Goal: Answer question/provide support

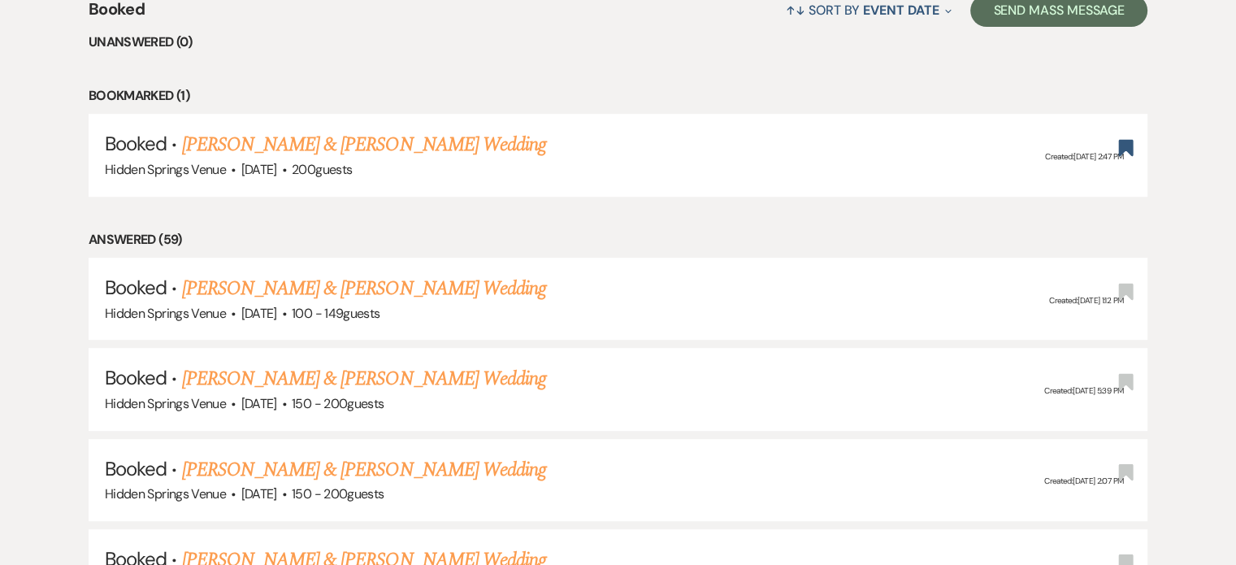
scroll to position [972, 0]
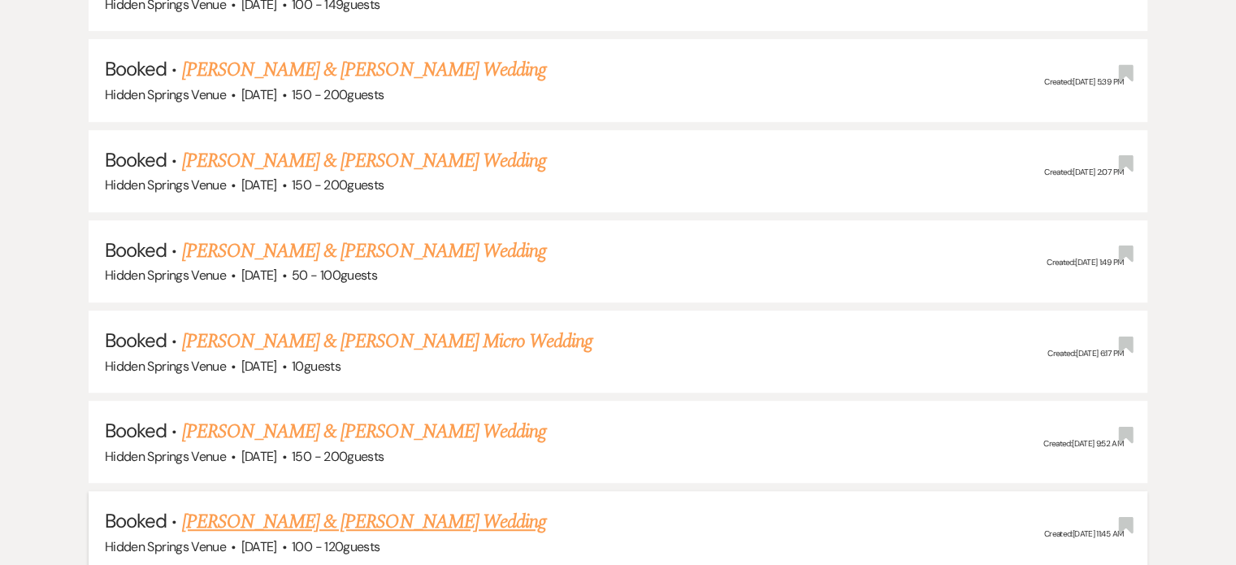
click at [283, 516] on link "[PERSON_NAME] & [PERSON_NAME] Wedding" at bounding box center [364, 521] width 364 height 29
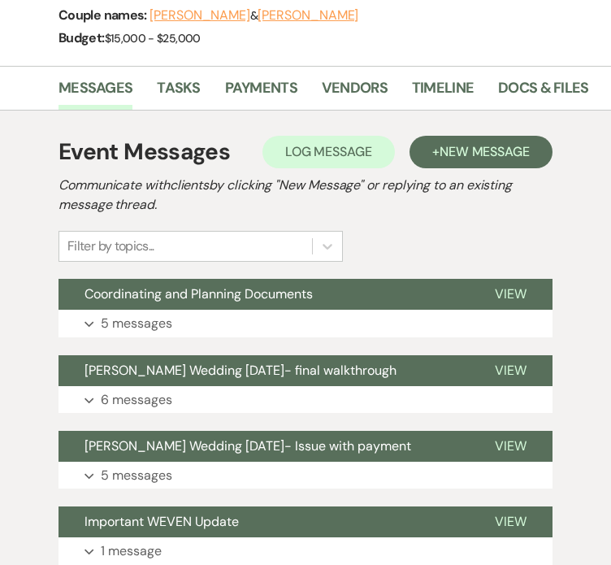
scroll to position [331, 0]
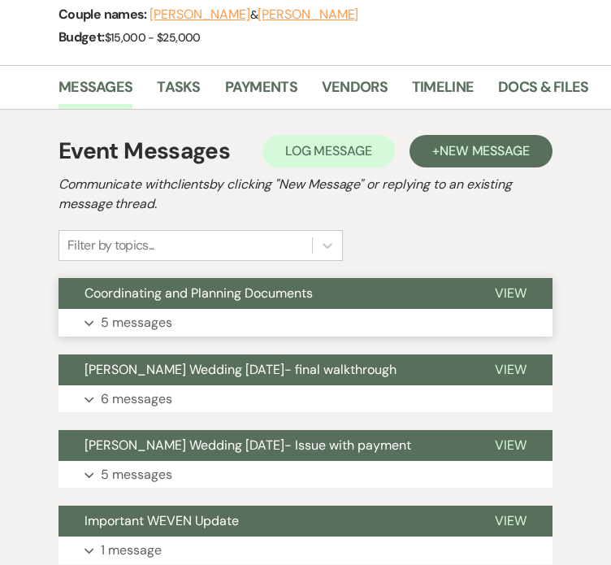
click at [129, 312] on p "5 messages" at bounding box center [136, 322] width 71 height 21
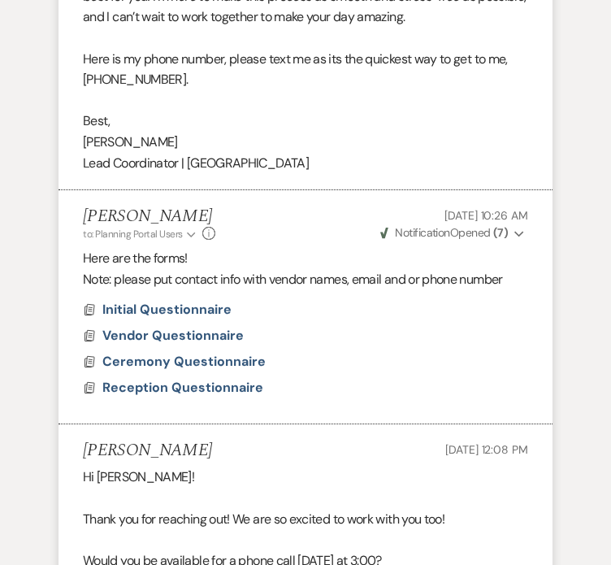
scroll to position [1552, 0]
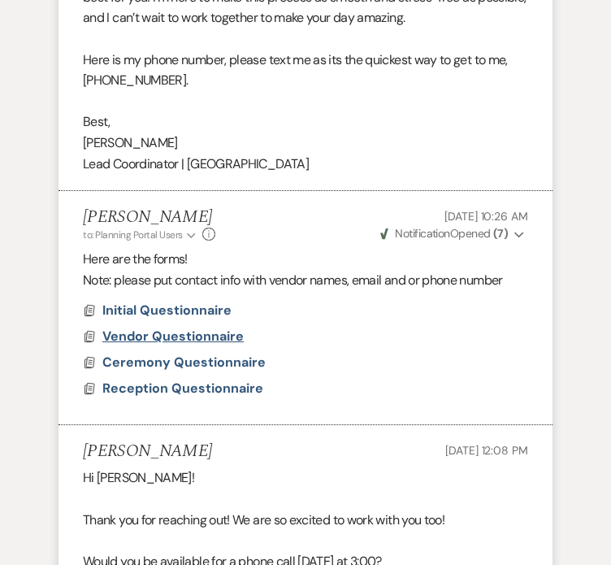
click at [137, 327] on span "Vendor Questionnaire" at bounding box center [172, 335] width 141 height 17
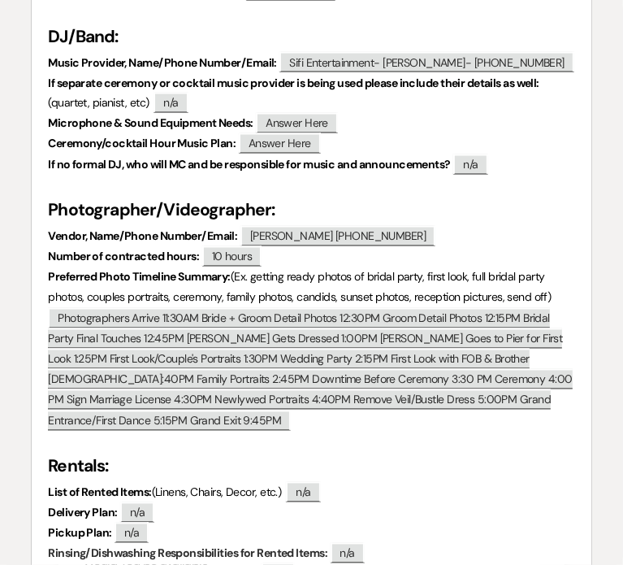
scroll to position [1453, 0]
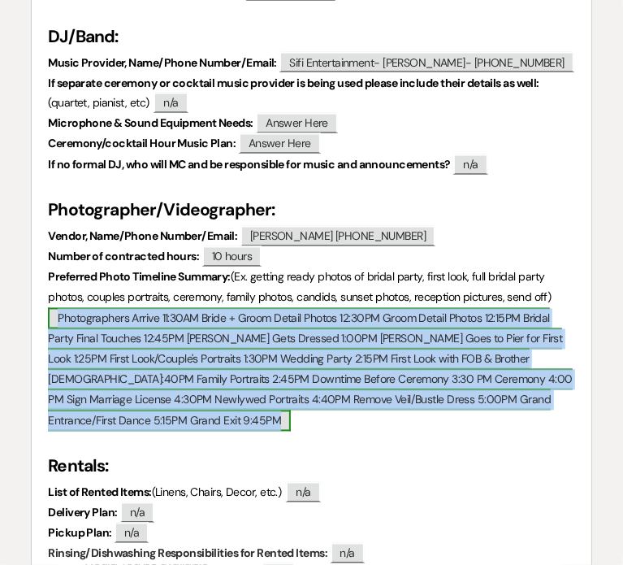
click at [205, 333] on span "Photographers Arrive 11:30AM Bride + Groom Detail Photos 12:30PM Groom Detail P…" at bounding box center [310, 369] width 524 height 123
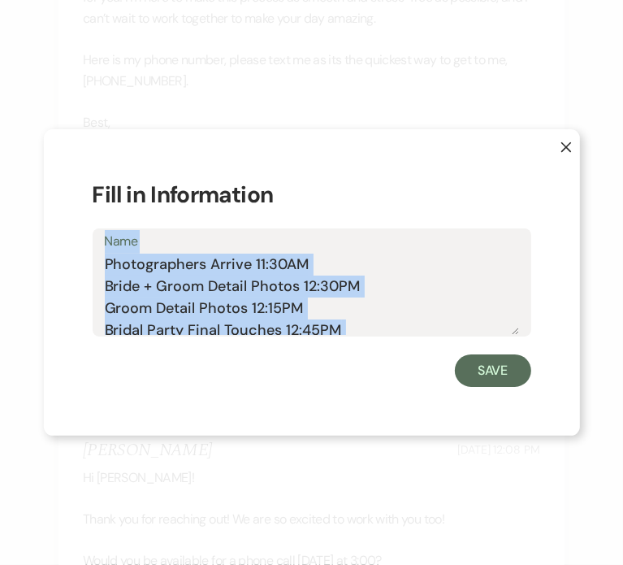
drag, startPoint x: 102, startPoint y: 265, endPoint x: 373, endPoint y: 427, distance: 315.6
click at [373, 427] on div "X Fill in Information Name Photographers Arrive 11:30AM Bride + Groom Detail Ph…" at bounding box center [312, 282] width 536 height 306
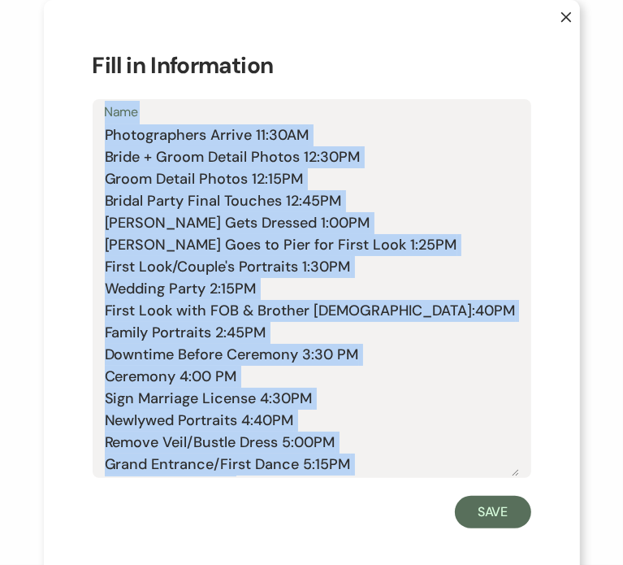
drag, startPoint x: 515, startPoint y: 331, endPoint x: 550, endPoint y: 603, distance: 273.6
click at [550, 564] on html "Weven Check Log Out Pinterest Instagram Facebook Terms of Use Privacy Policy Da…" at bounding box center [311, 194] width 623 height 3409
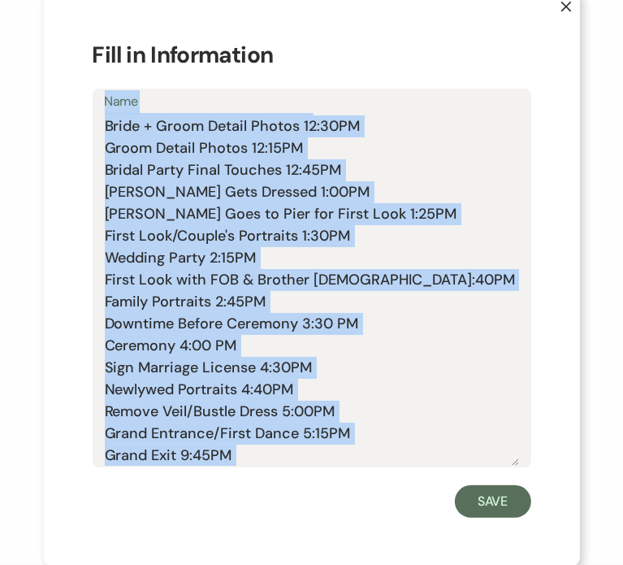
scroll to position [0, 0]
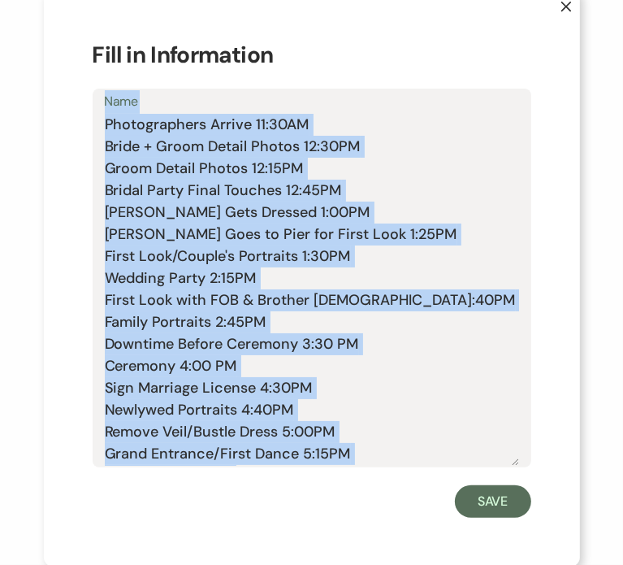
copy div "Name Photographers Arrive 11:30AM Bride + Groom Detail Photos 12:30PM Groom Det…"
click at [117, 154] on textarea "Photographers Arrive 11:30AM Bride + Groom Detail Photos 12:30PM Groom Detail P…" at bounding box center [312, 290] width 414 height 352
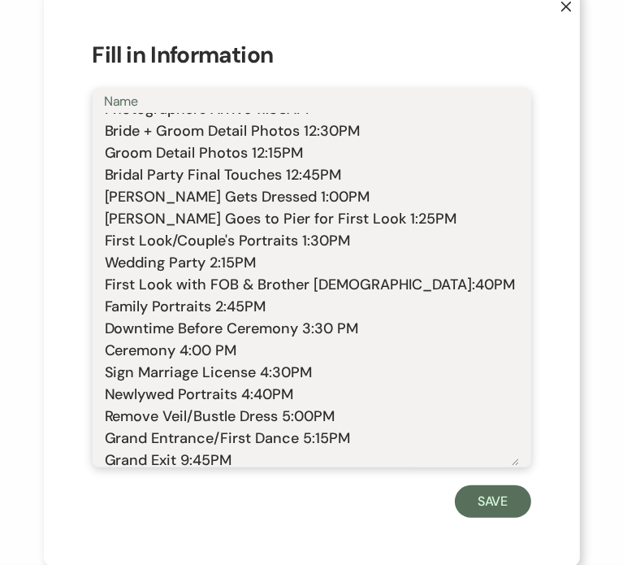
scroll to position [21, 0]
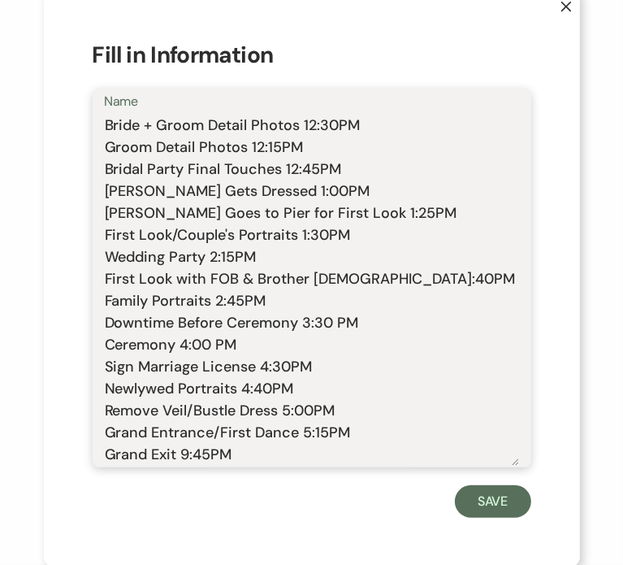
drag, startPoint x: 98, startPoint y: 124, endPoint x: 231, endPoint y: 453, distance: 354.7
click at [231, 453] on textarea "Photographers Arrive 11:30AM Bride + Groom Detail Photos 12:30PM Groom Detail P…" at bounding box center [312, 290] width 414 height 352
click at [166, 275] on textarea "Photographers Arrive 11:30AM Bride + Groom Detail Photos 12:30PM Groom Detail P…" at bounding box center [312, 290] width 414 height 352
click at [566, 9] on button "X" at bounding box center [554, 14] width 52 height 50
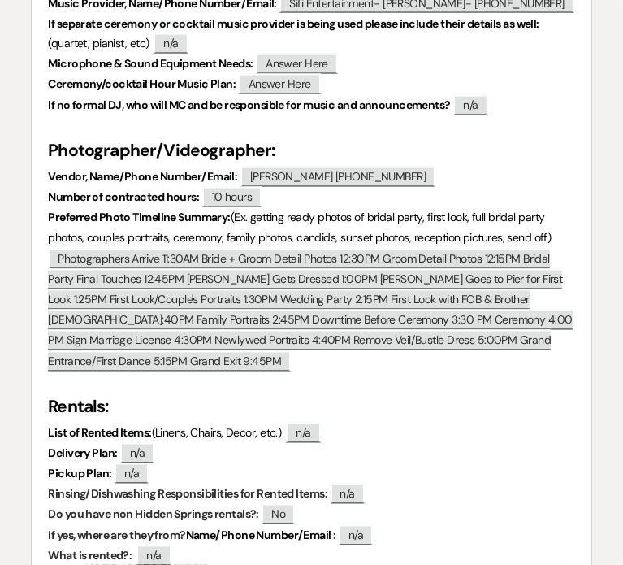
scroll to position [1540, 0]
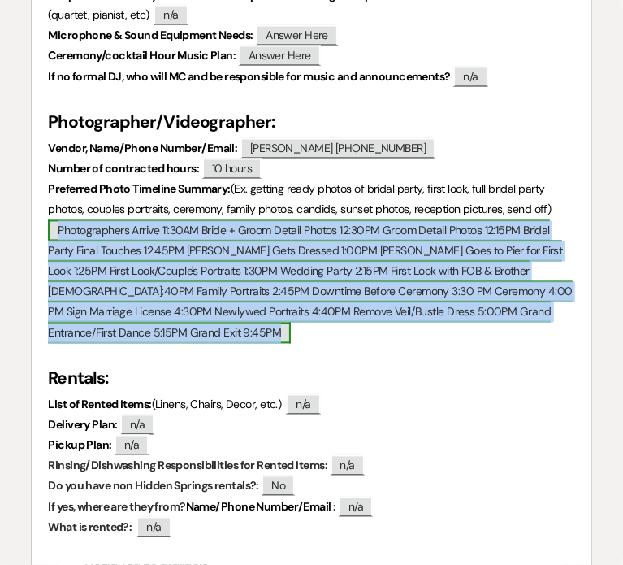
click at [269, 265] on span "Photographers Arrive 11:30AM Bride + Groom Detail Photos 12:30PM Groom Detail P…" at bounding box center [310, 281] width 524 height 123
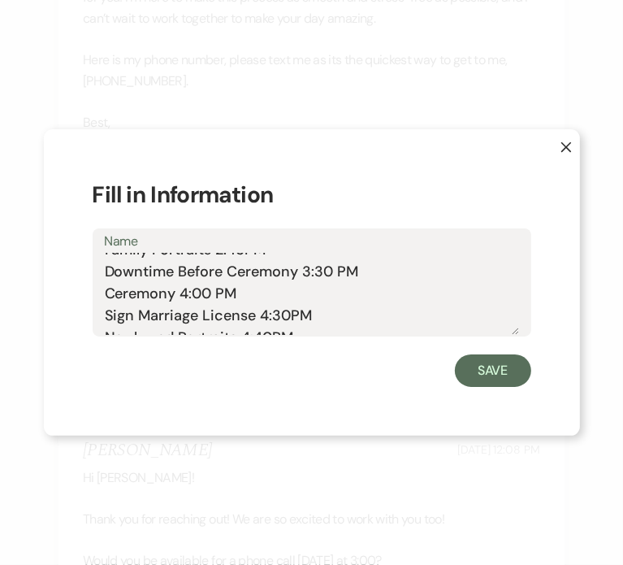
scroll to position [213, 0]
click at [229, 464] on div "X Fill in Information Name Photographers Arrive 11:30AM Bride + Groom Detail Ph…" at bounding box center [311, 282] width 623 height 565
click at [495, 374] on button "Save" at bounding box center [493, 370] width 76 height 32
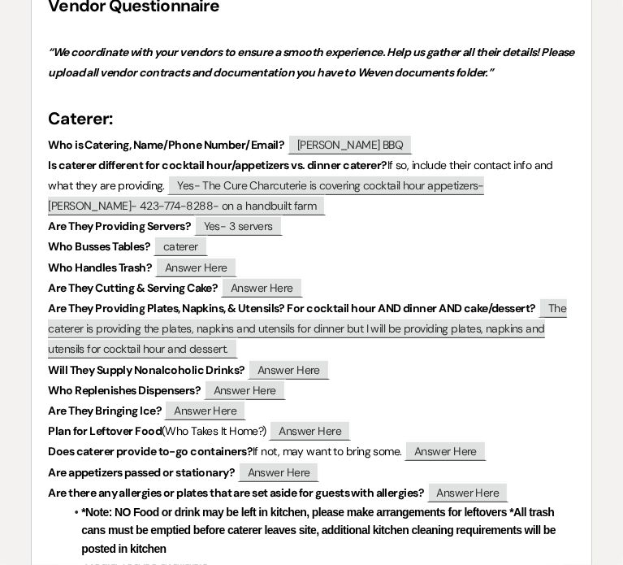
scroll to position [231, 0]
